Goal: Check status: Check status

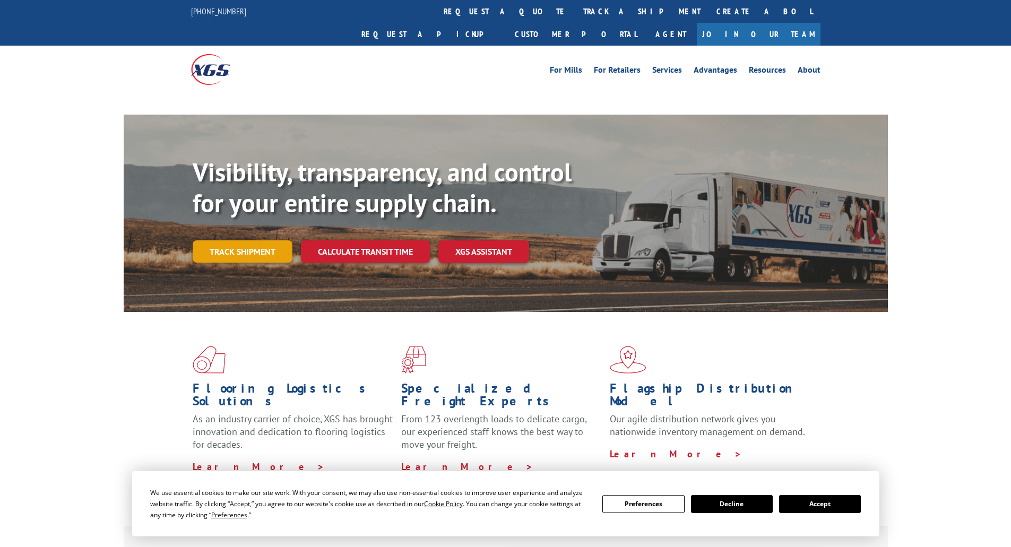
click at [277, 240] on link "Track shipment" at bounding box center [243, 251] width 100 height 22
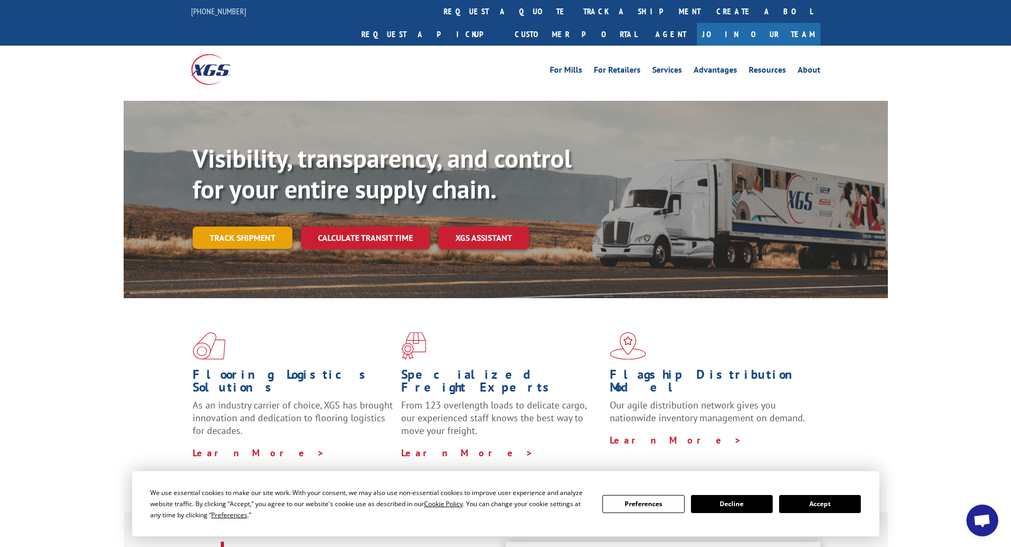
click at [260, 227] on link "Track shipment" at bounding box center [243, 238] width 100 height 22
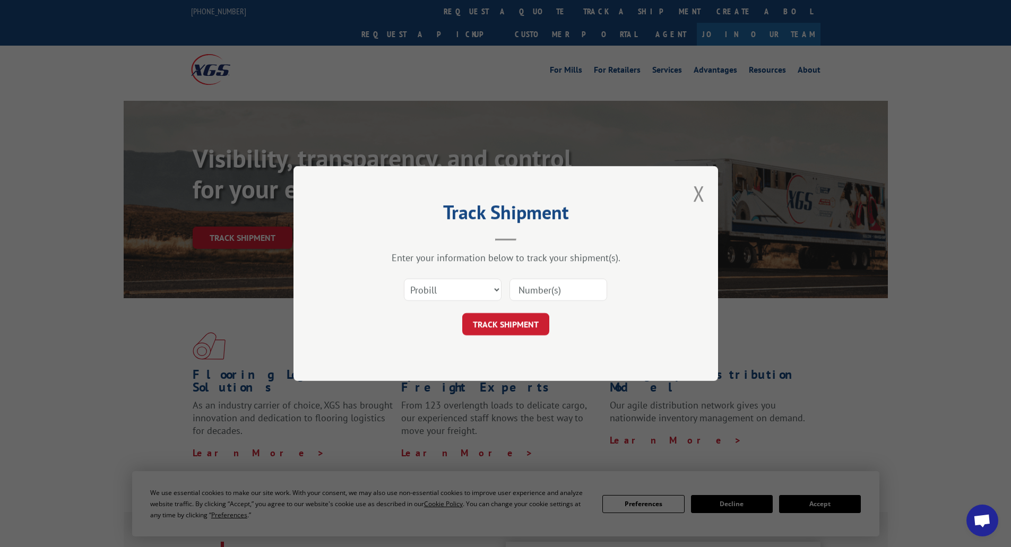
click at [533, 289] on input at bounding box center [558, 290] width 98 height 22
paste input "467811287876"
type input "467811287876"
click at [514, 320] on button "TRACK SHIPMENT" at bounding box center [505, 324] width 87 height 22
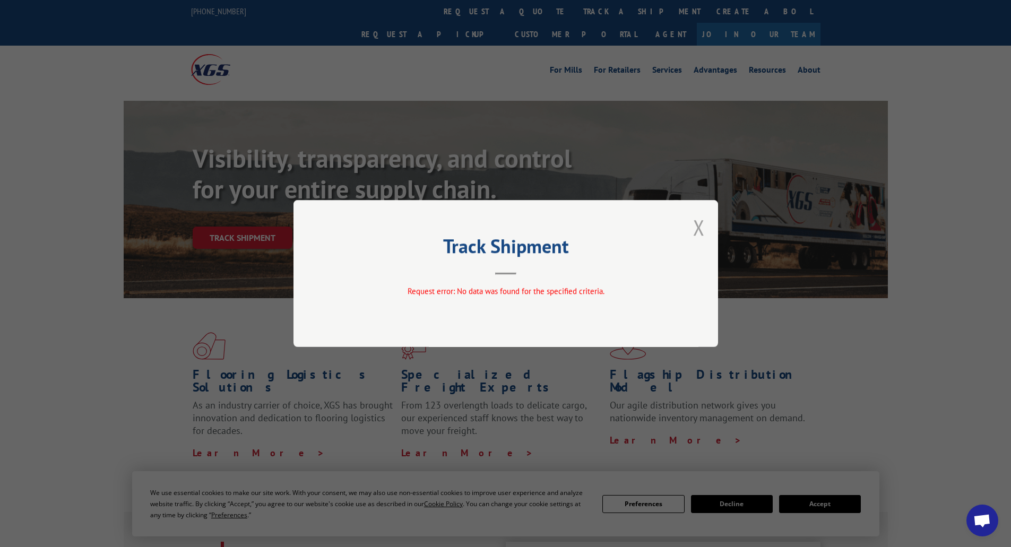
click at [697, 235] on button "Close modal" at bounding box center [699, 227] width 12 height 28
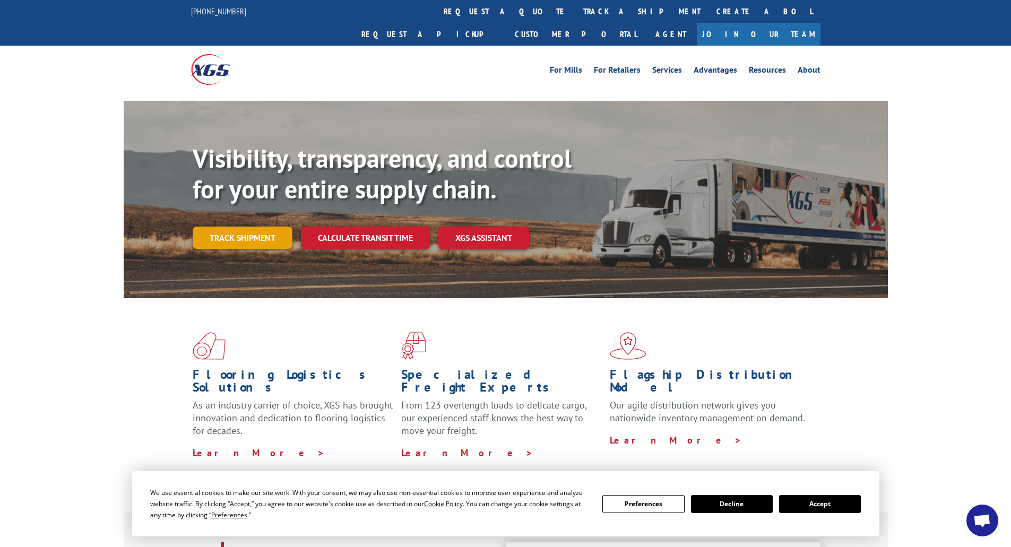
click at [249, 227] on link "Track shipment" at bounding box center [243, 238] width 100 height 22
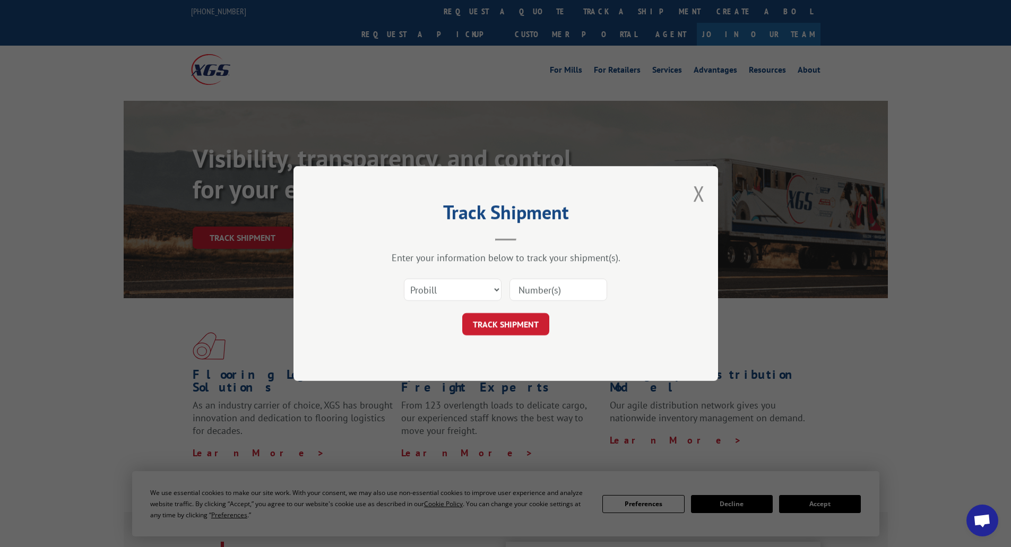
click at [414, 274] on div "Select category... Probill BOL PO" at bounding box center [505, 289] width 318 height 35
click at [426, 289] on select "Select category... Probill BOL PO" at bounding box center [453, 290] width 98 height 22
select select "bol"
click at [404, 279] on select "Select category... Probill BOL PO" at bounding box center [453, 290] width 98 height 22
click at [526, 295] on input at bounding box center [558, 290] width 98 height 22
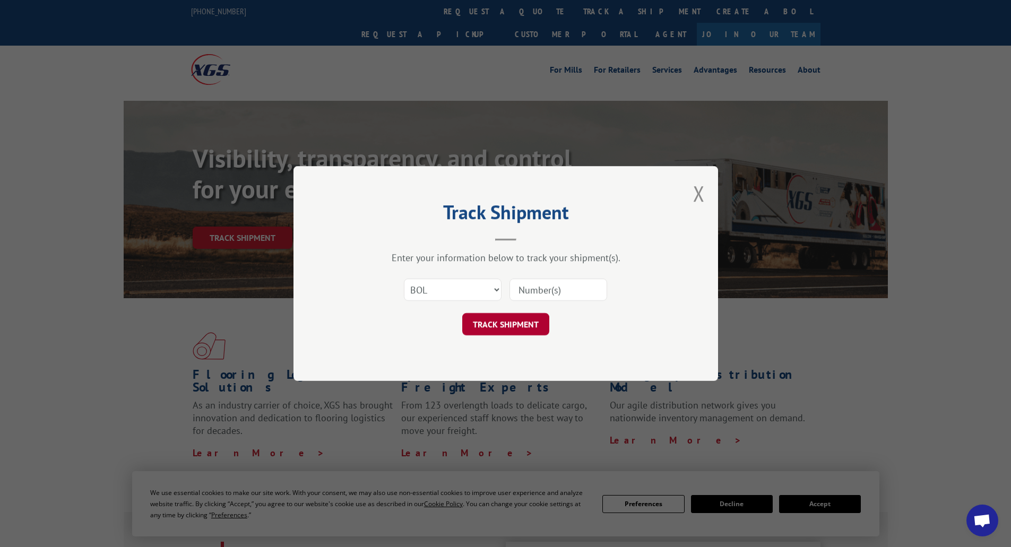
paste input "467811287876"
type input "467811287876"
click at [526, 332] on button "TRACK SHIPMENT" at bounding box center [505, 324] width 87 height 22
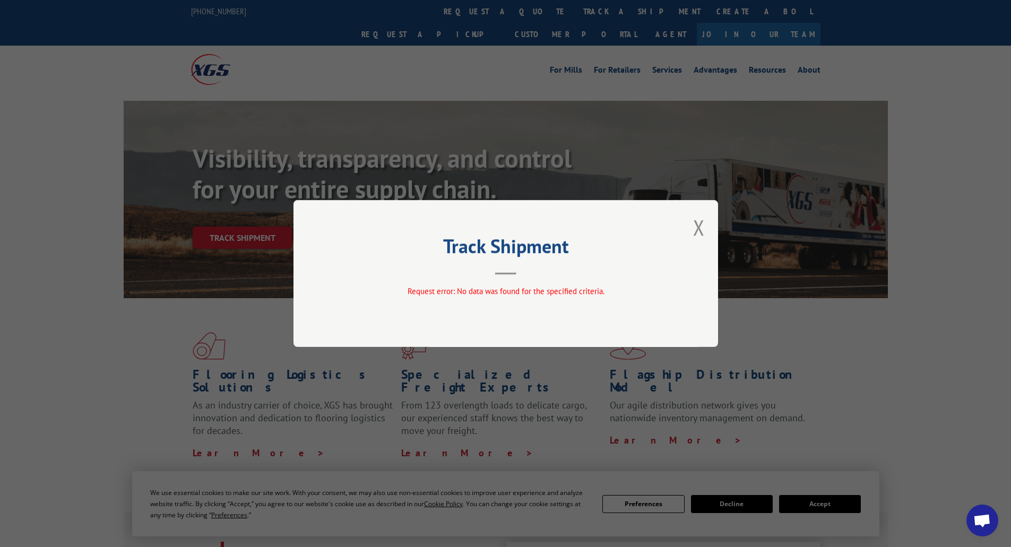
click at [703, 225] on button "Close modal" at bounding box center [699, 227] width 12 height 28
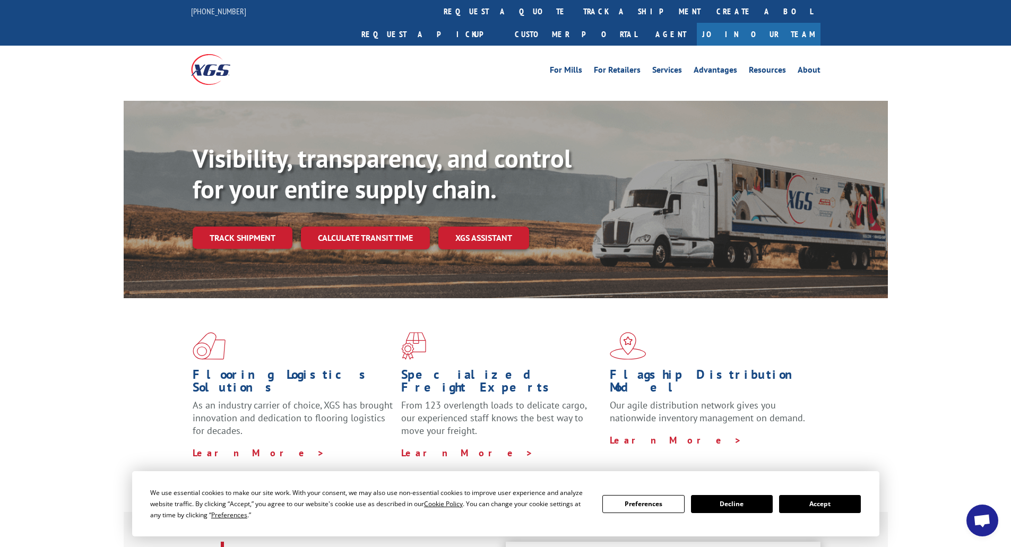
click at [187, 215] on div "Visibility, transparency, and control for your entire supply chain. Track shipm…" at bounding box center [506, 210] width 764 height 218
